Goal: Task Accomplishment & Management: Use online tool/utility

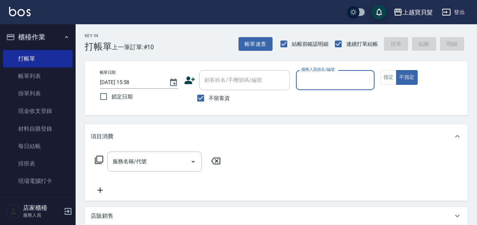
click at [328, 88] on div "服務人員姓名/編號" at bounding box center [335, 80] width 78 height 20
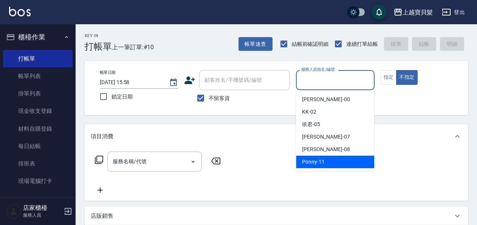
click at [305, 162] on span "Ponny -11" at bounding box center [313, 162] width 23 height 8
type input "Ponny-11"
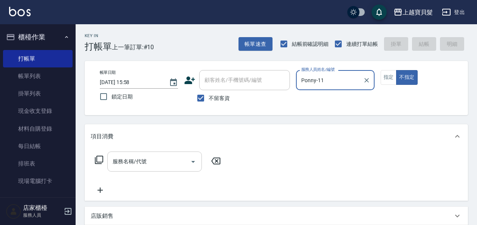
click at [131, 170] on div "服務名稱/代號" at bounding box center [154, 161] width 95 height 20
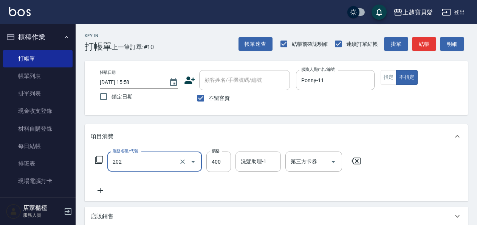
type input "剪髮(202)"
click at [99, 158] on icon at bounding box center [99, 159] width 9 height 9
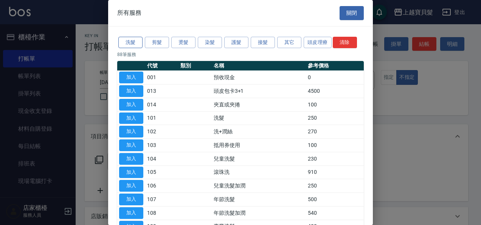
click at [130, 44] on button "洗髮" at bounding box center [130, 43] width 24 height 12
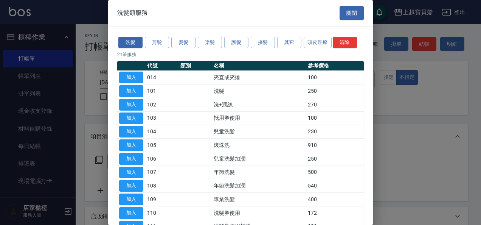
click at [137, 102] on button "加入" at bounding box center [131, 105] width 24 height 12
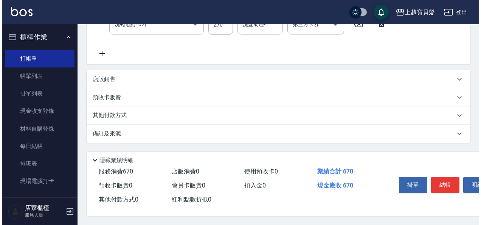
scroll to position [169, 0]
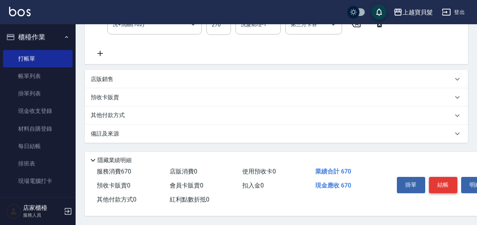
click at [443, 180] on button "結帳" at bounding box center [443, 185] width 28 height 16
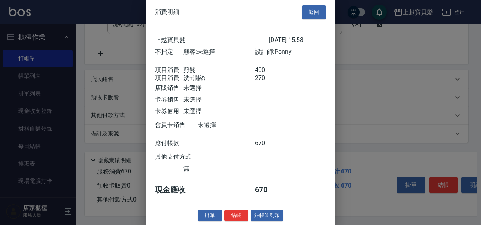
scroll to position [11, 0]
click at [262, 213] on button "結帳並列印" at bounding box center [267, 215] width 33 height 12
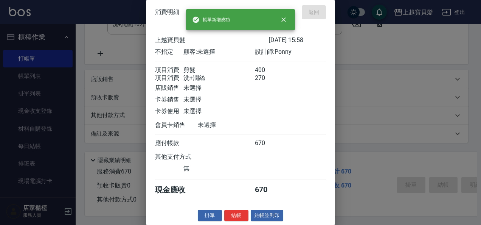
type input "[DATE] 17:54"
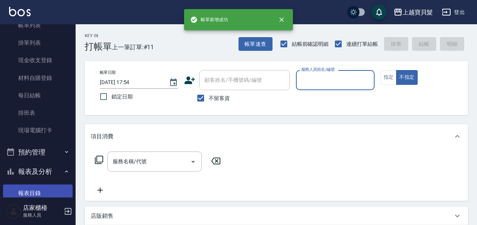
scroll to position [151, 0]
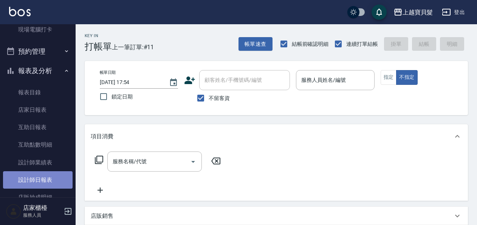
click at [42, 181] on link "設計師日報表" at bounding box center [38, 179] width 70 height 17
